Goal: Entertainment & Leisure: Consume media (video, audio)

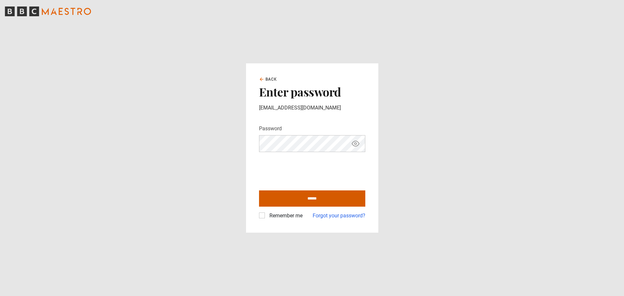
click at [284, 194] on input "******" at bounding box center [312, 198] width 106 height 16
type input "**********"
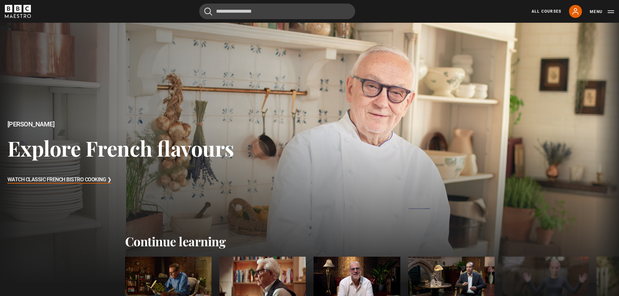
scroll to position [130, 0]
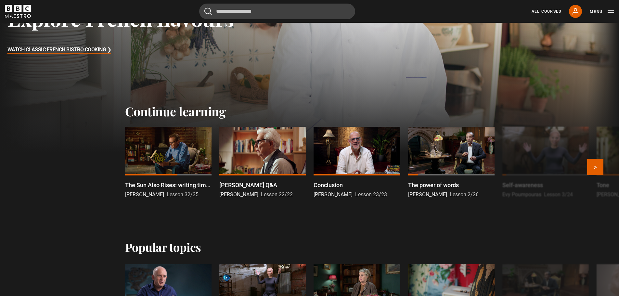
click at [173, 156] on div at bounding box center [168, 151] width 86 height 49
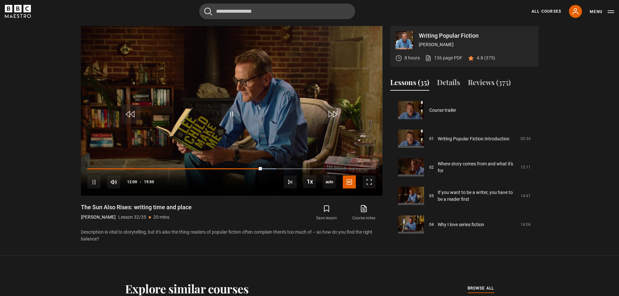
scroll to position [886, 0]
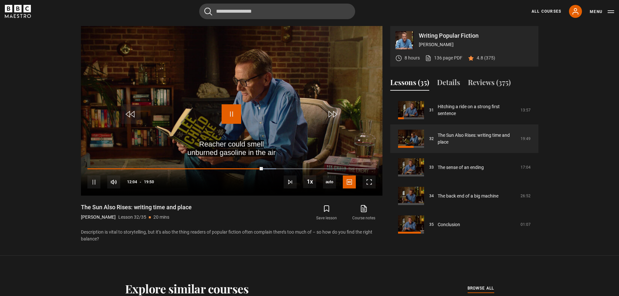
click at [231, 116] on span "Video Player" at bounding box center [231, 113] width 19 height 19
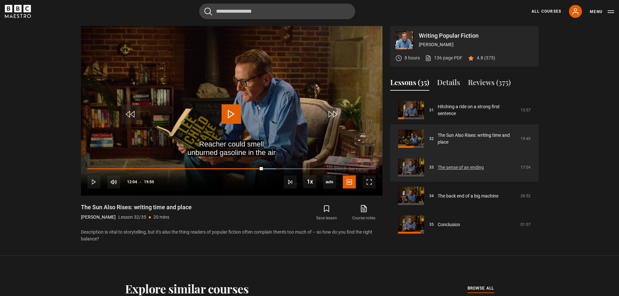
click at [473, 170] on link "The sense of an ending" at bounding box center [461, 167] width 46 height 7
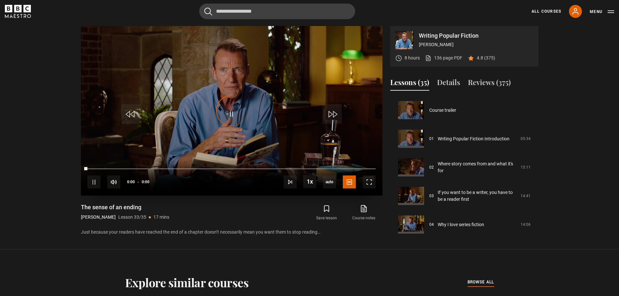
scroll to position [889, 0]
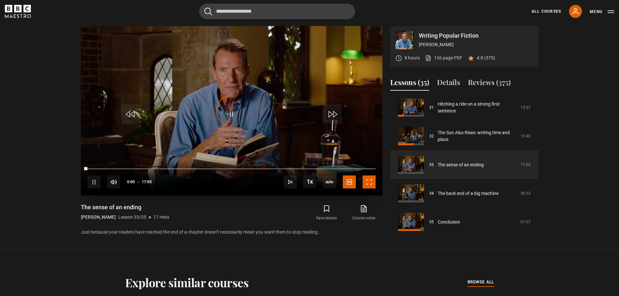
click at [370, 179] on span "Video Player" at bounding box center [369, 181] width 13 height 13
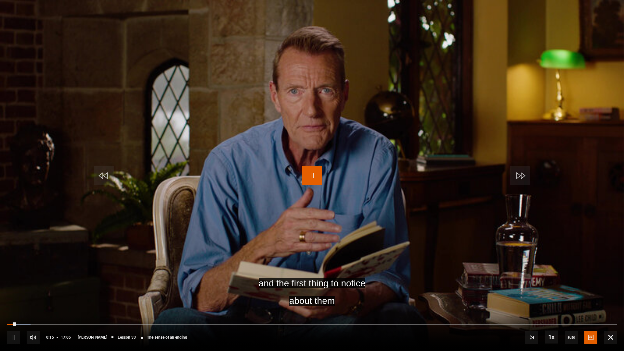
click at [306, 174] on span "Video Player" at bounding box center [311, 175] width 19 height 19
click at [312, 176] on span "Video Player" at bounding box center [311, 175] width 19 height 19
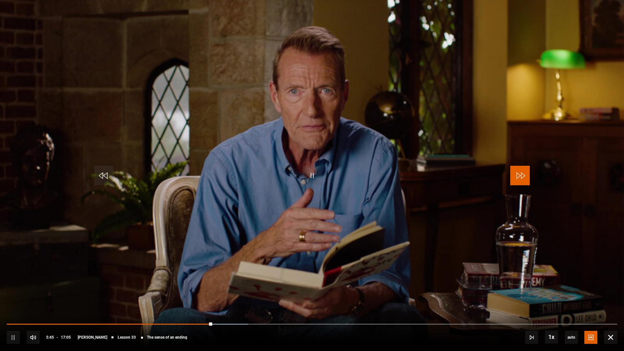
click at [522, 177] on span "Video Player" at bounding box center [519, 175] width 19 height 19
click at [526, 180] on span "Video Player" at bounding box center [519, 175] width 19 height 19
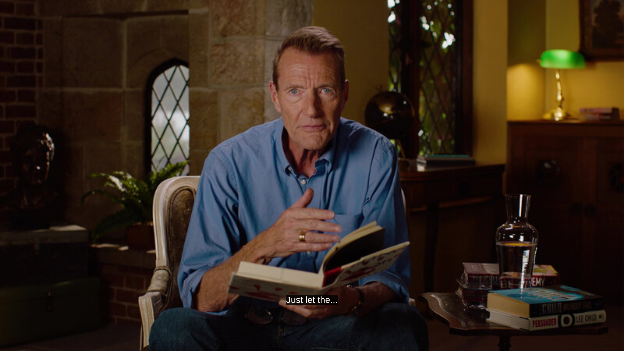
click at [508, 51] on video "Video Player" at bounding box center [312, 175] width 624 height 351
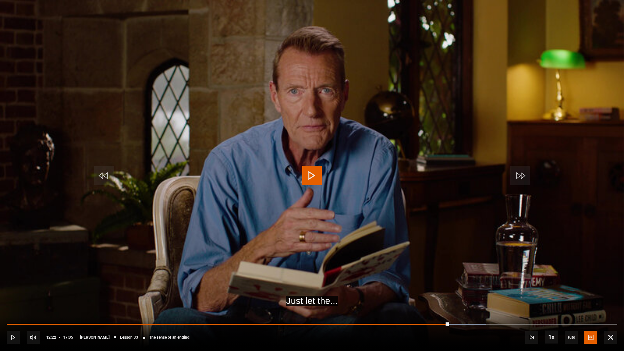
click at [315, 174] on span "Video Player" at bounding box center [311, 175] width 19 height 19
click at [521, 180] on span "Video Player" at bounding box center [519, 175] width 19 height 19
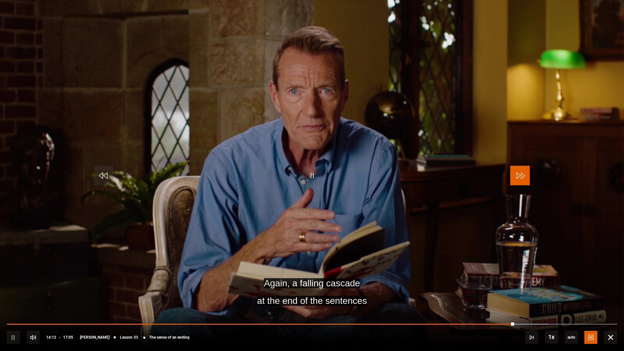
click at [526, 176] on span "Video Player" at bounding box center [519, 175] width 19 height 19
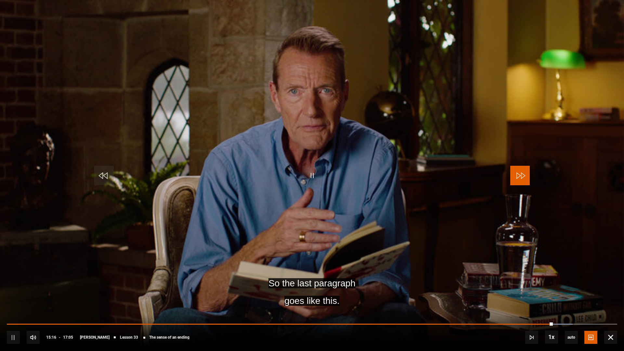
click at [526, 176] on span "Video Player" at bounding box center [519, 175] width 19 height 19
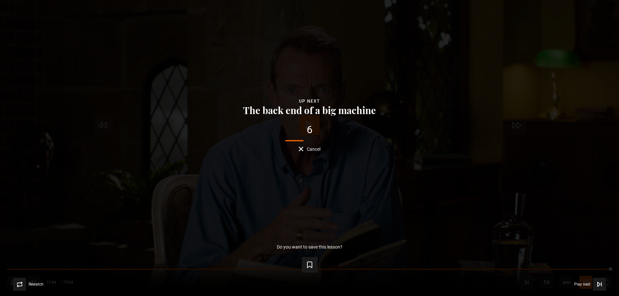
scroll to position [364, 0]
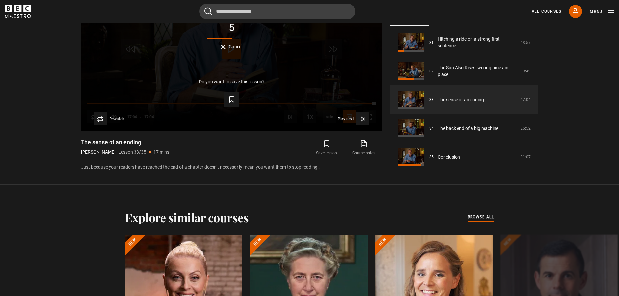
click at [539, 167] on div "Writing Popular Fiction Lee Child 8 hours 136 page PDF (opens in new tab) 4.8 (…" at bounding box center [310, 66] width 468 height 210
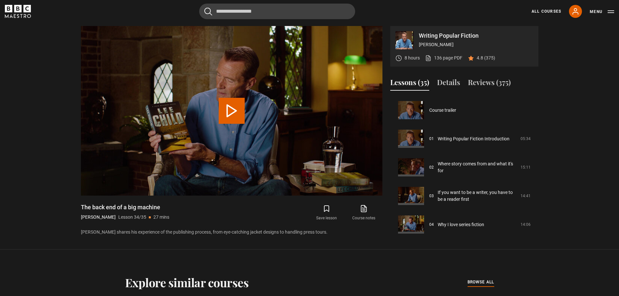
scroll to position [889, 0]
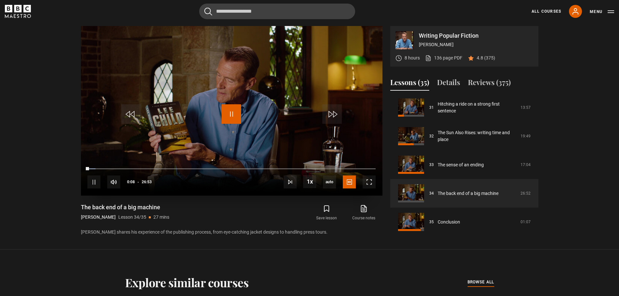
click at [234, 115] on span "Video Player" at bounding box center [231, 113] width 19 height 19
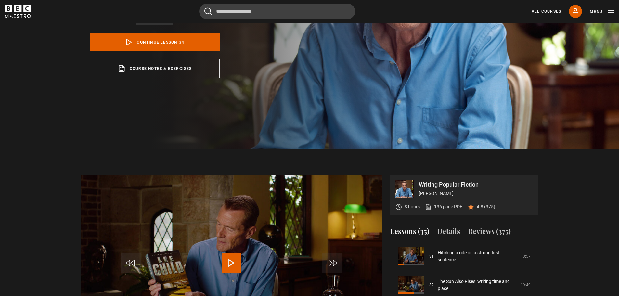
scroll to position [42, 0]
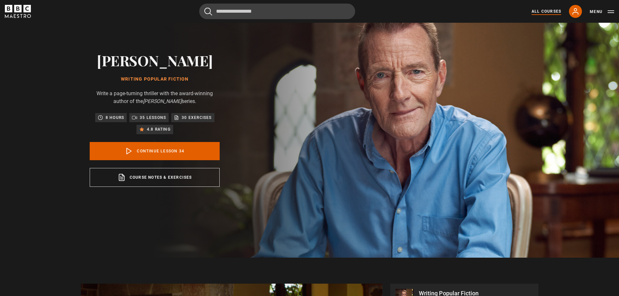
click at [537, 12] on link "All Courses" at bounding box center [547, 11] width 30 height 6
